Goal: Check status: Check status

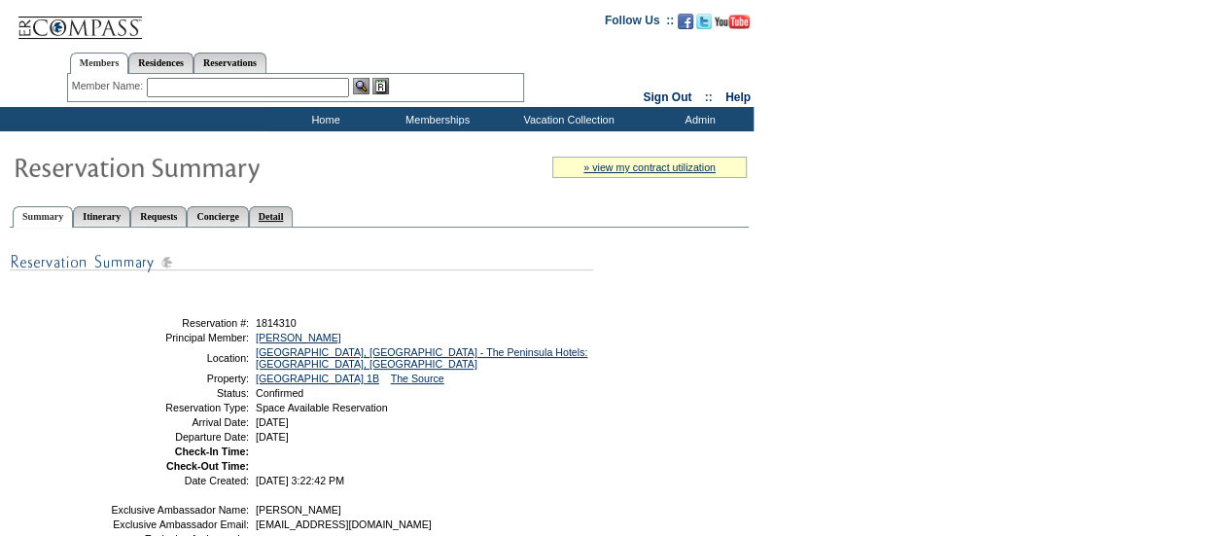
click at [294, 208] on link "Detail" at bounding box center [271, 216] width 45 height 20
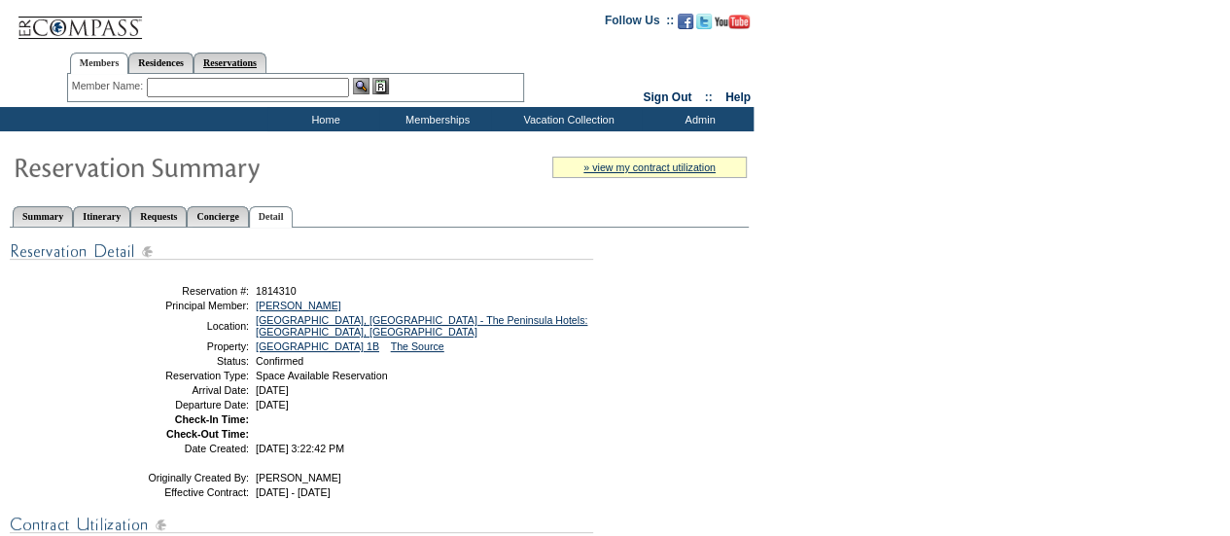
click at [260, 63] on link "Reservations" at bounding box center [230, 63] width 73 height 20
click at [169, 81] on input "text" at bounding box center [185, 87] width 86 height 19
paste input "1724793"
type input "1724793"
click at [245, 83] on img at bounding box center [239, 86] width 17 height 17
